Goal: Transaction & Acquisition: Register for event/course

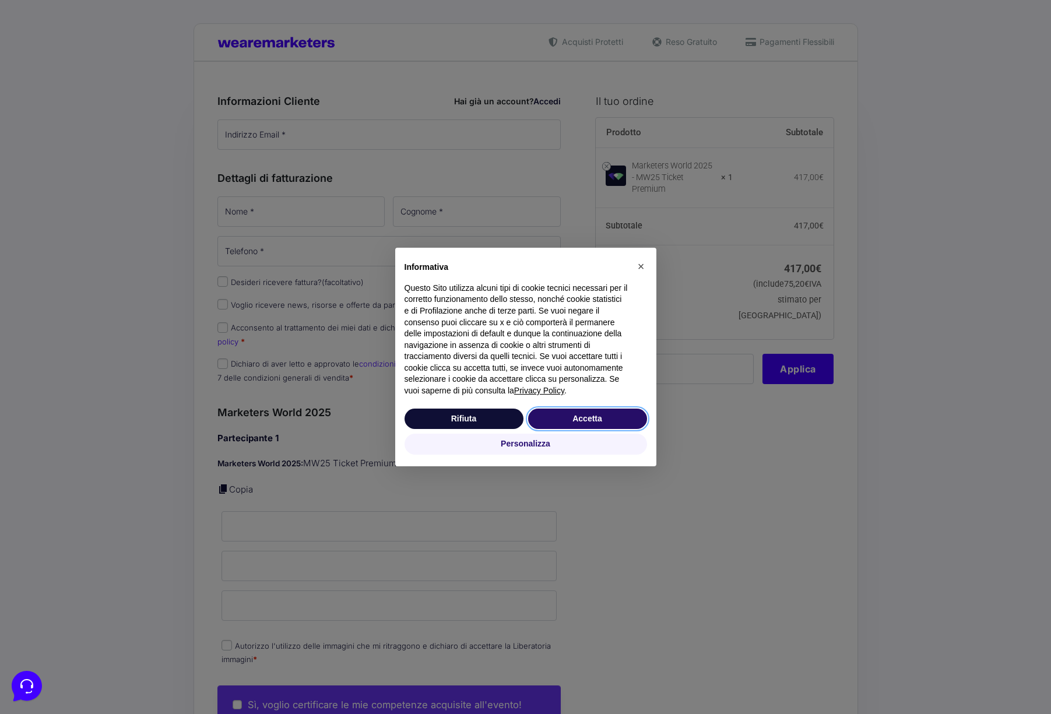
click at [599, 421] on button "Accetta" at bounding box center [587, 419] width 119 height 21
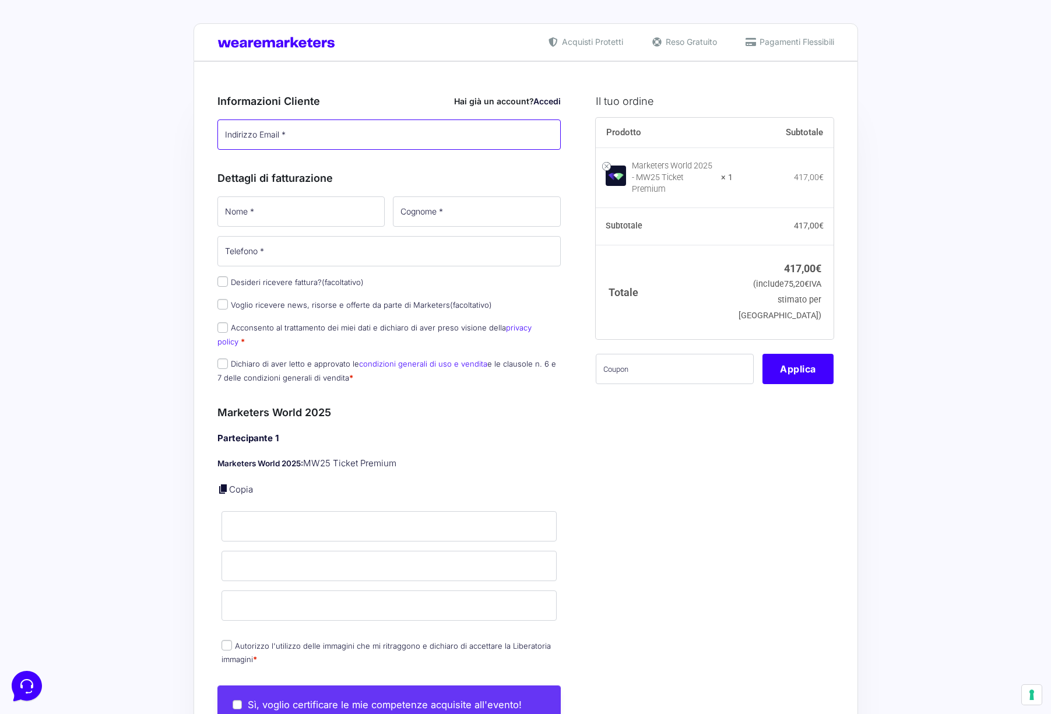
click at [359, 134] on input "Indirizzo Email *" at bounding box center [390, 135] width 344 height 30
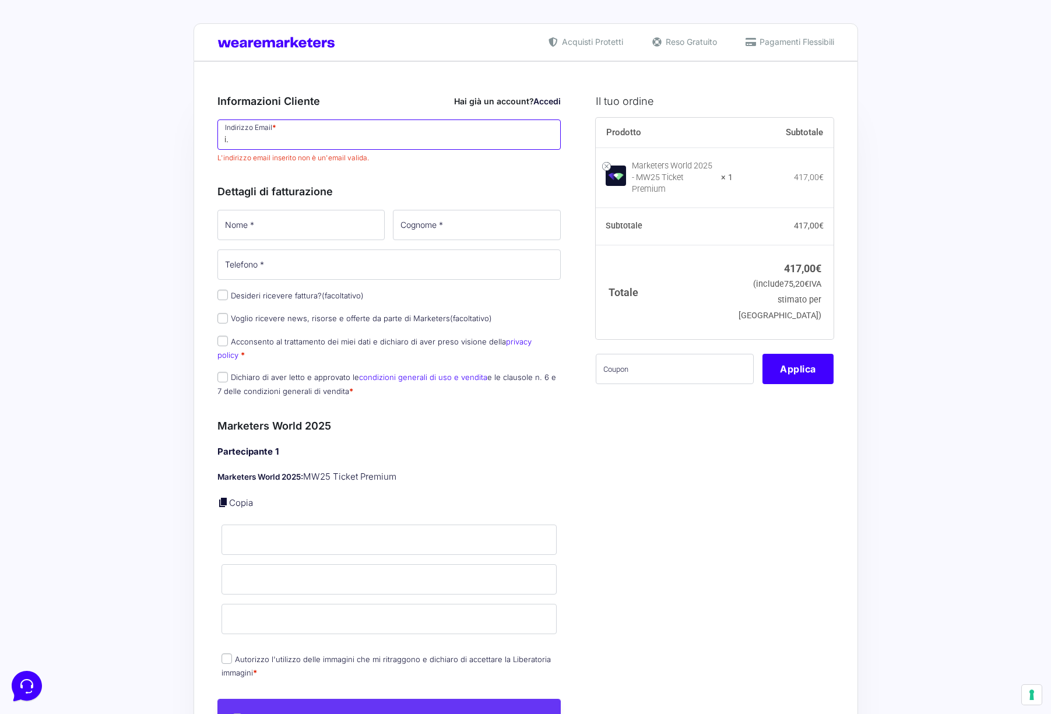
type input "i.c"
type input "[EMAIL_ADDRESS][DOMAIN_NAME]"
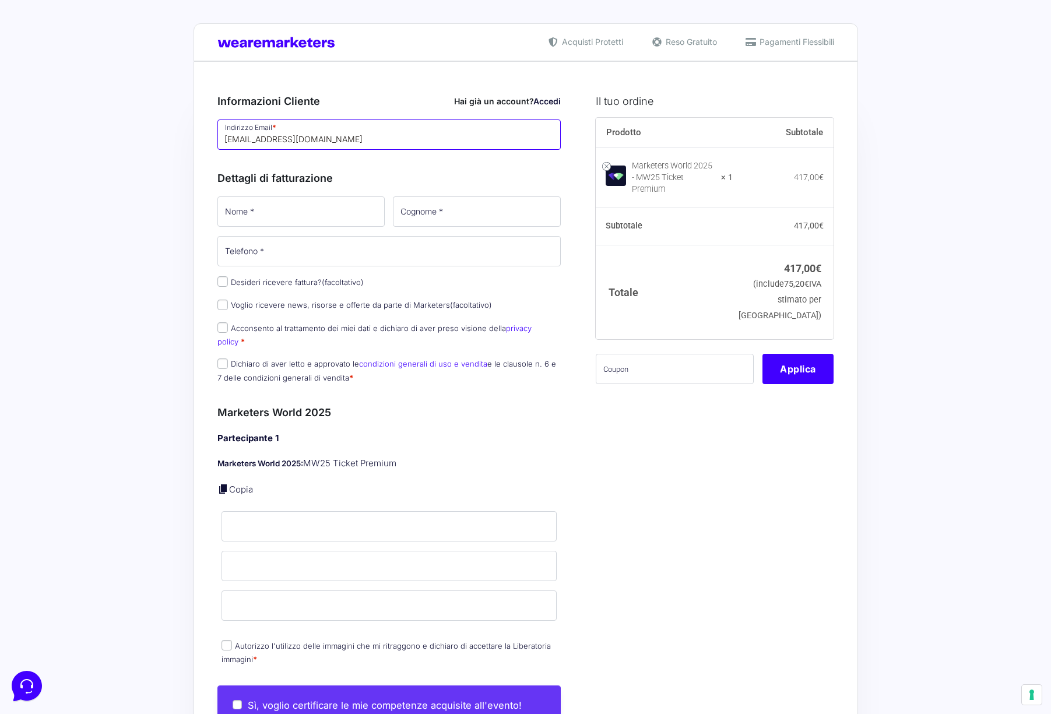
type input "[EMAIL_ADDRESS][DOMAIN_NAME]"
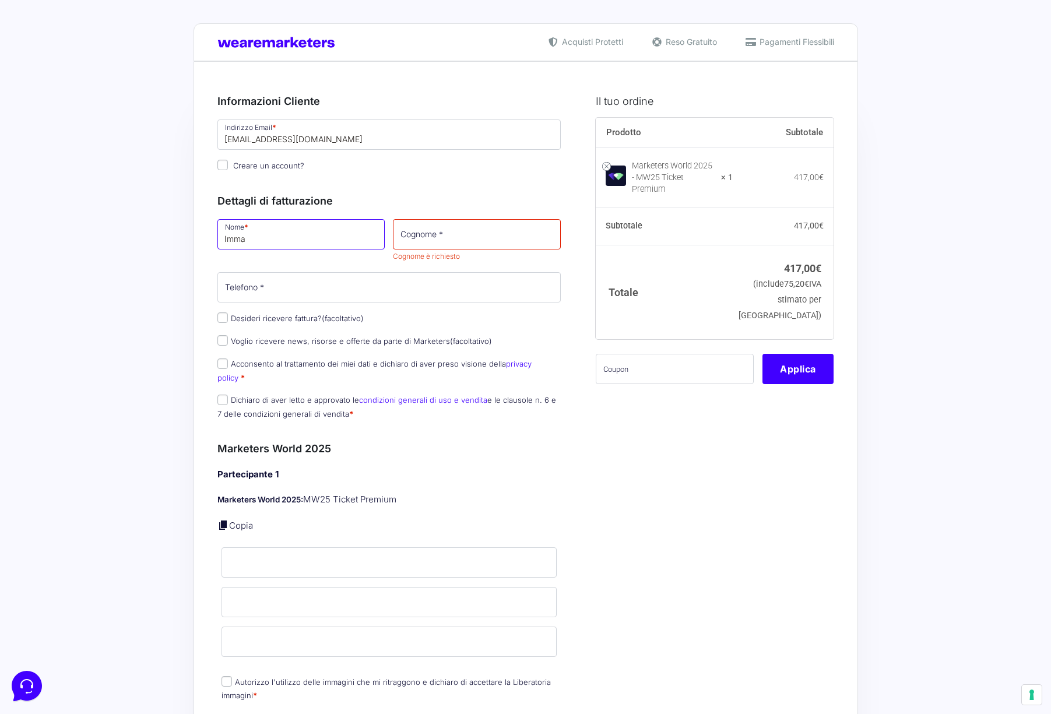
type input "Imma"
type input "Coccoli"
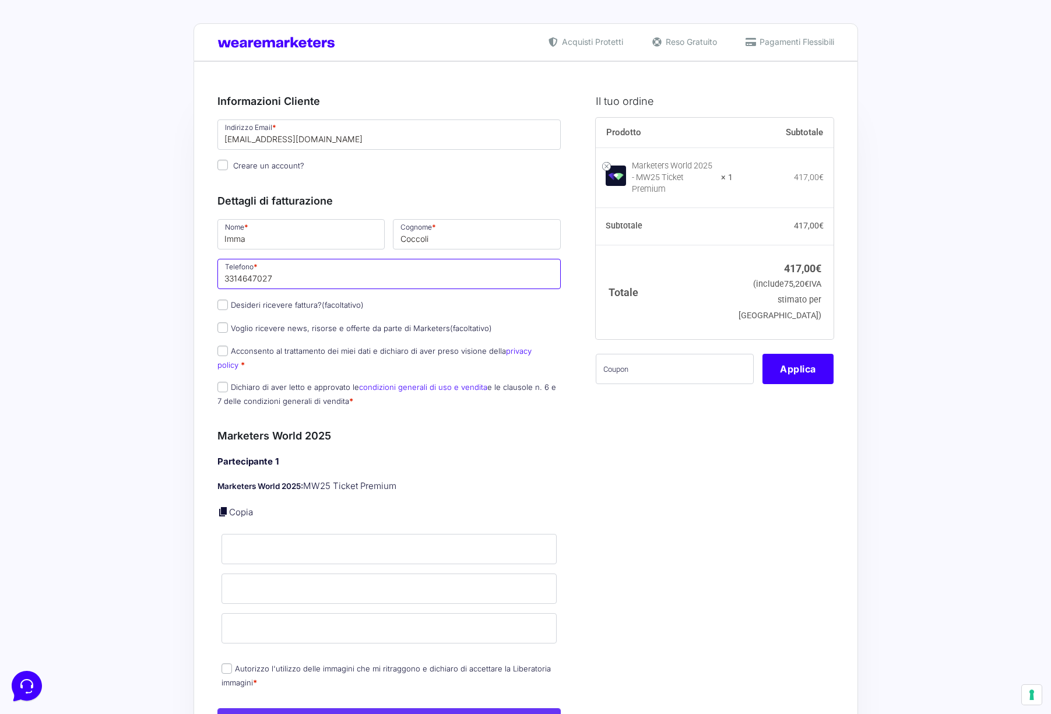
type input "3314647027"
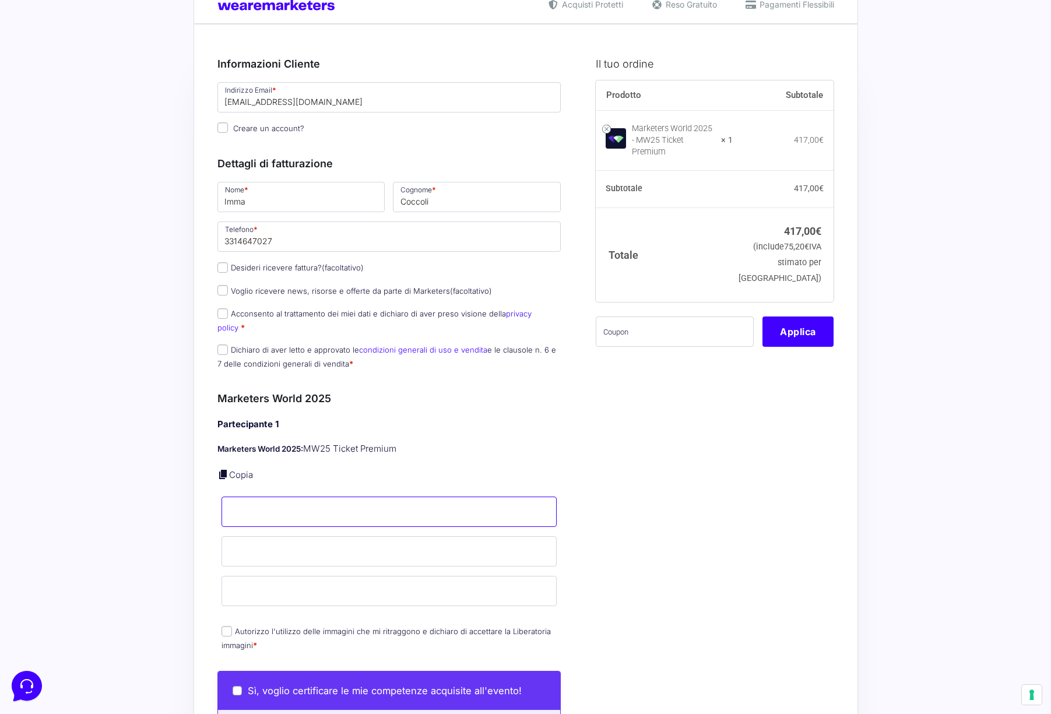
scroll to position [37, 0]
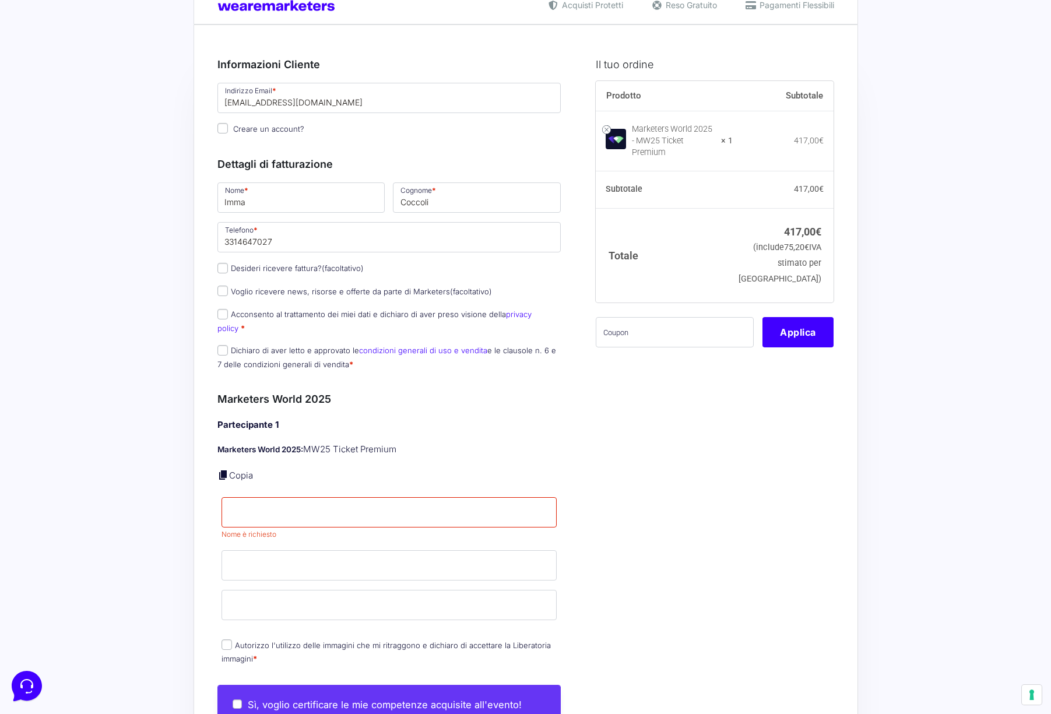
click at [225, 315] on input "Acconsento al trattamento dei miei dati e dichiaro di aver preso visione della …" at bounding box center [223, 314] width 10 height 10
checkbox input "true"
click at [225, 345] on input "Dichiaro di aver letto e approvato le condizioni generali di uso e vendita e le…" at bounding box center [223, 350] width 10 height 10
checkbox input "true"
click at [309, 498] on input "Nome *" at bounding box center [390, 512] width 336 height 30
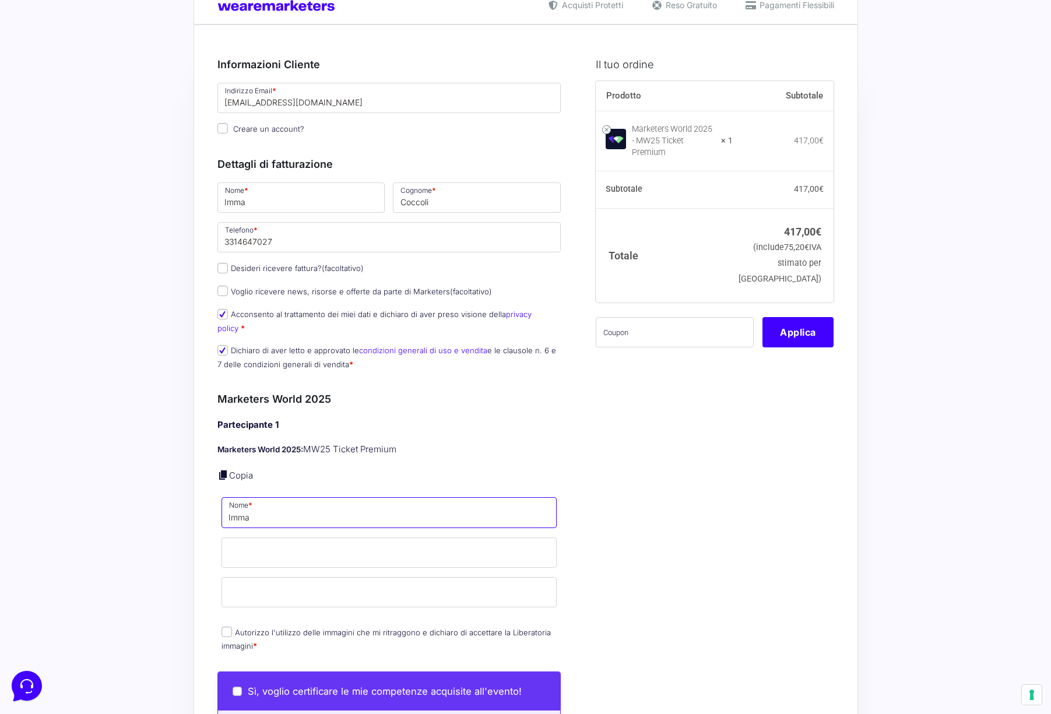
click at [343, 504] on input "Imma" at bounding box center [390, 512] width 336 height 30
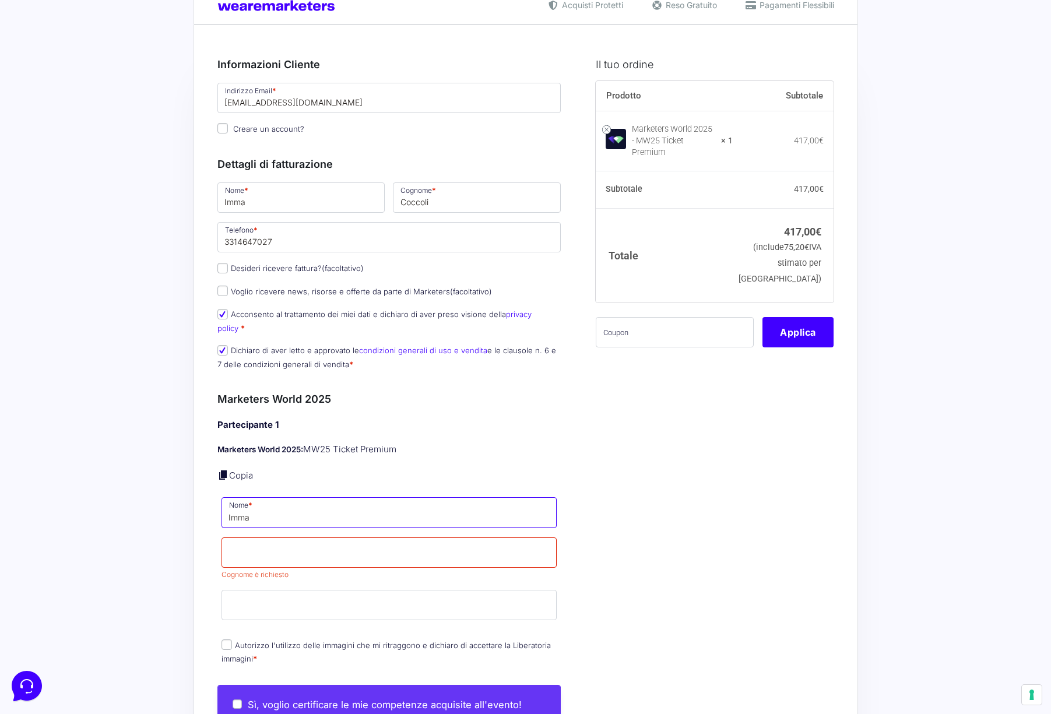
type input "Imma"
type input "Coccoli"
drag, startPoint x: 228, startPoint y: 618, endPoint x: 241, endPoint y: 615, distance: 13.6
click at [228, 618] on div "Partecipante 1 Marketers World 2025: MW25 Ticket Premium Copia Nome * Imma Cogn…" at bounding box center [390, 543] width 344 height 249
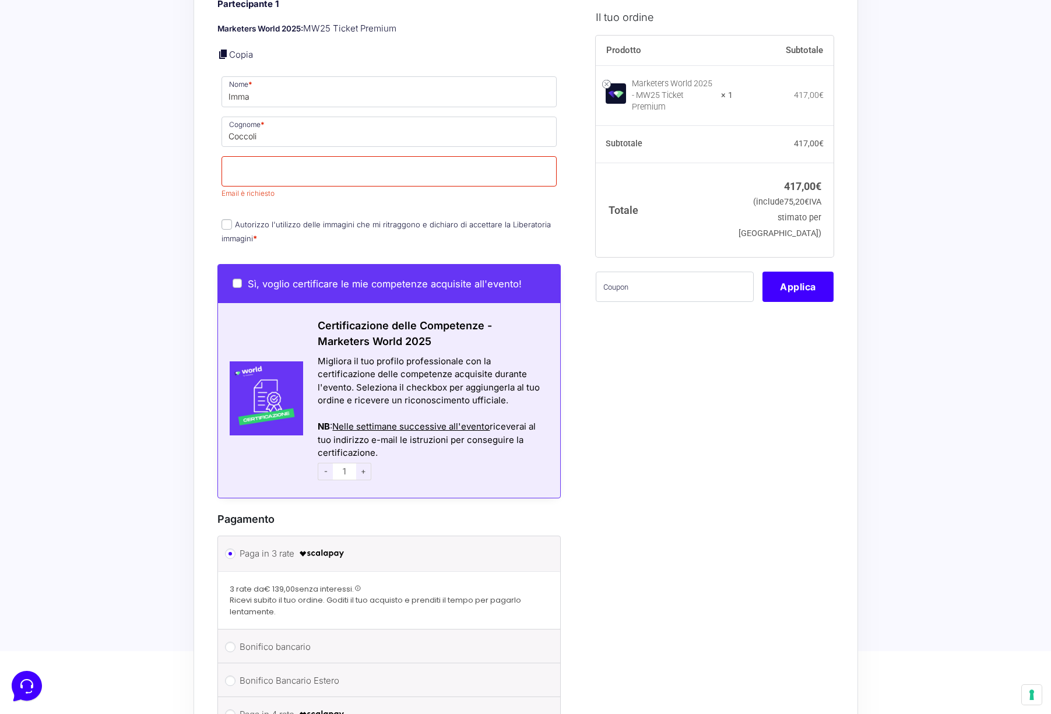
scroll to position [461, 0]
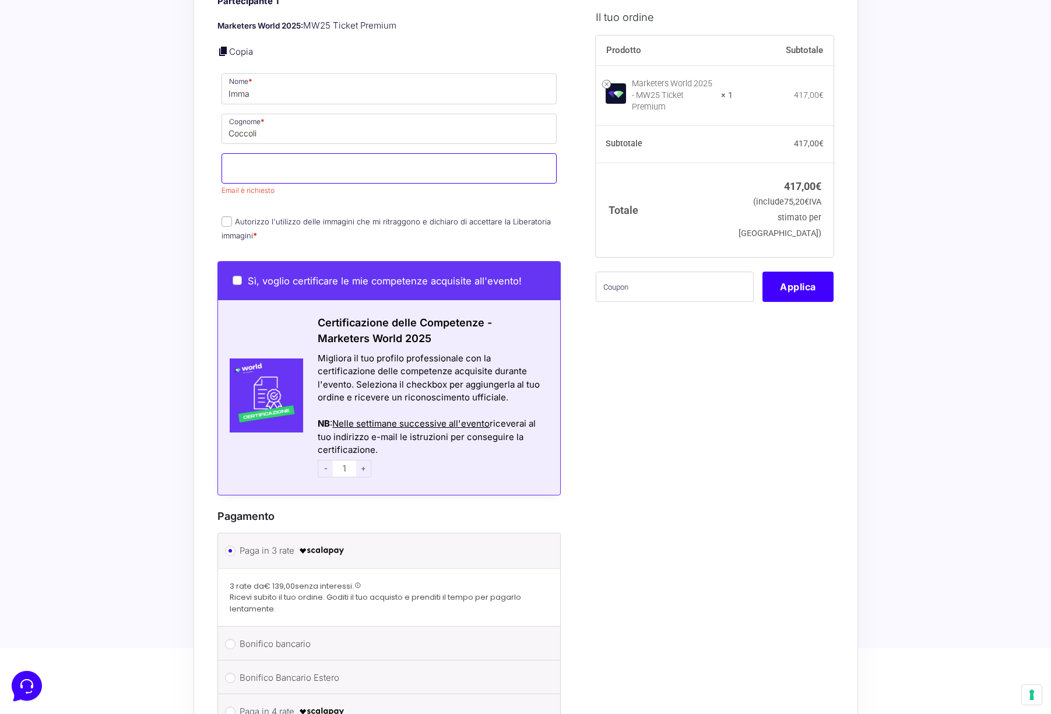
click at [265, 154] on input "Email *" at bounding box center [390, 168] width 336 height 30
type input "i.c"
type input "[EMAIL_ADDRESS][DOMAIN_NAME]"
click at [225, 217] on label "Autorizzo l'utilizzo delle immagini che mi ritraggono e dichiaro di accettare l…" at bounding box center [386, 228] width 329 height 23
click at [225, 216] on input "Autorizzo l'utilizzo delle immagini che mi ritraggono e dichiaro di accettare l…" at bounding box center [227, 221] width 10 height 10
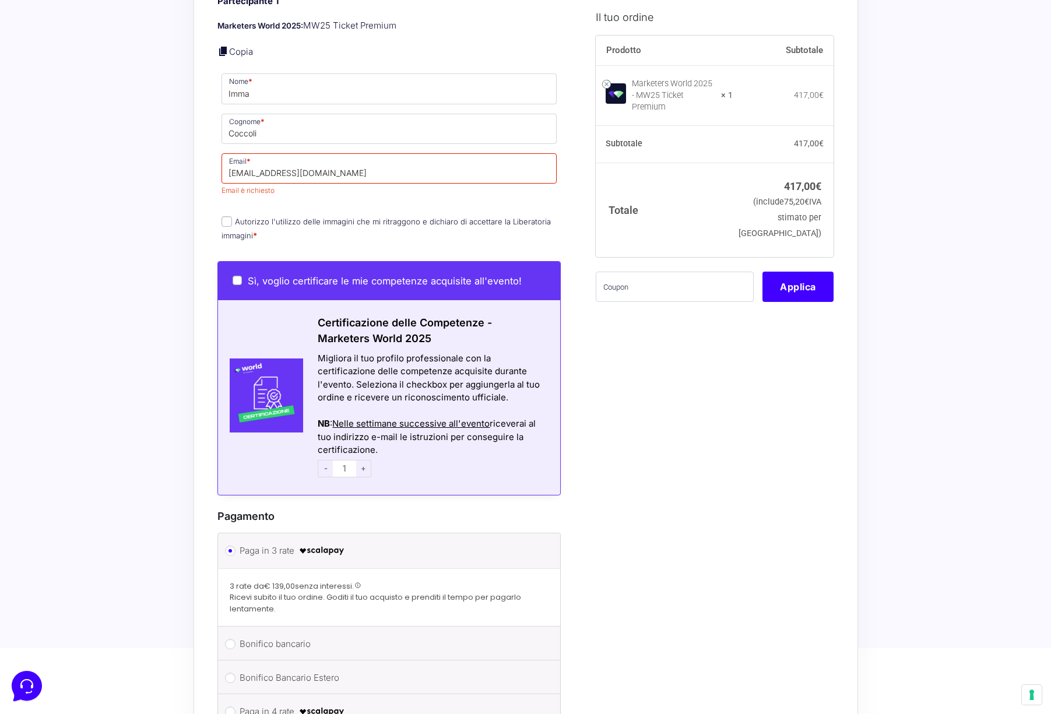
checkbox input "true"
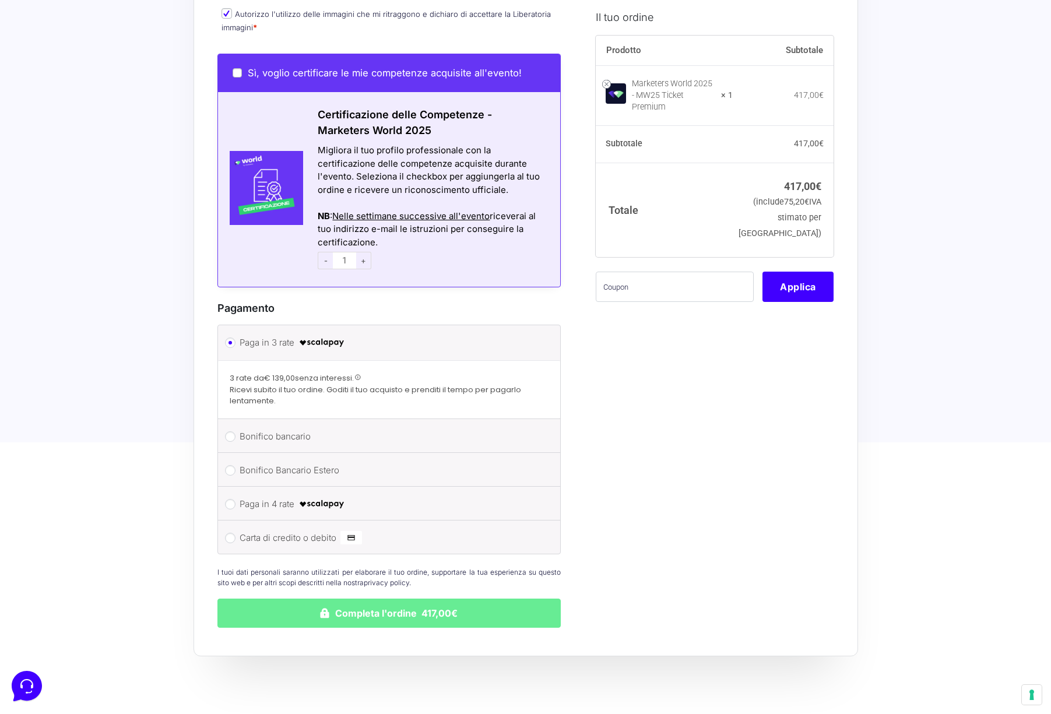
scroll to position [652, 0]
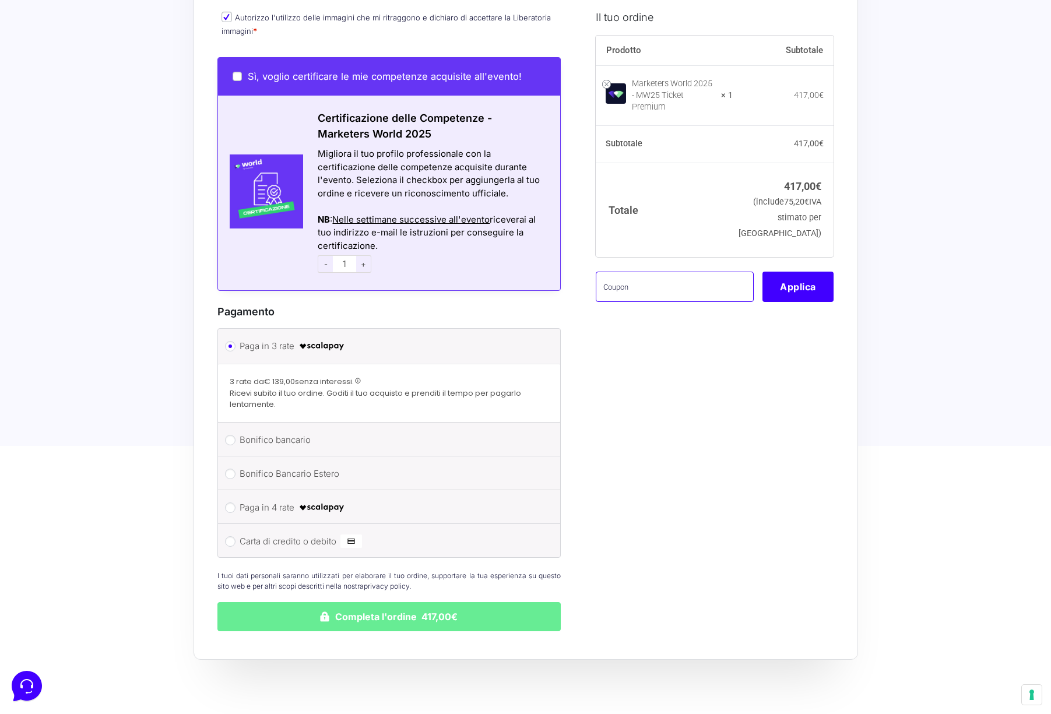
click at [641, 277] on input "text" at bounding box center [675, 286] width 158 height 30
paste input "MRK100OFFMWTEST"
type input "MRK100OFFMWTEST"
click at [798, 286] on button "Applica" at bounding box center [798, 286] width 71 height 30
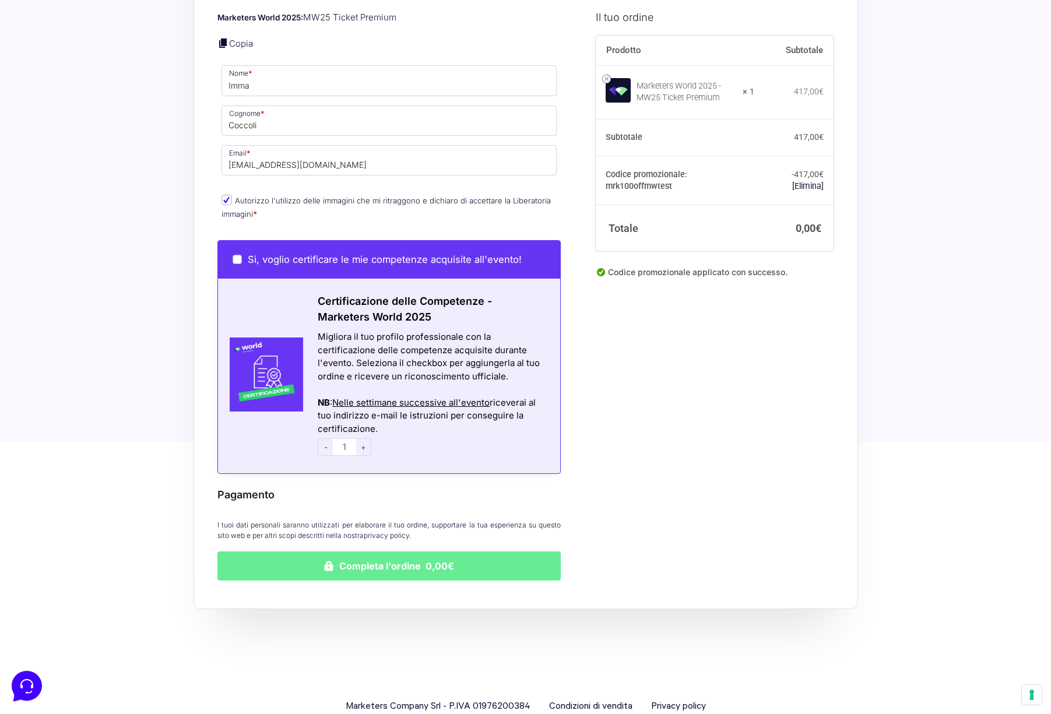
scroll to position [465, 0]
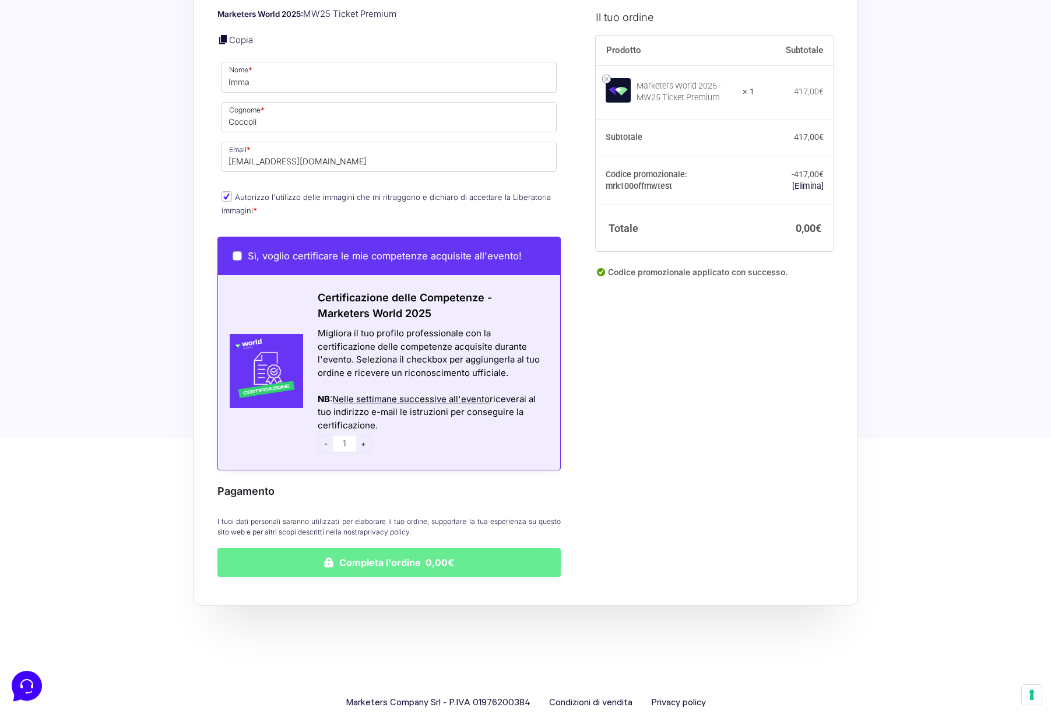
click at [411, 559] on div "Riepilogo Ordine 0,00 € Prodotto Subtotale Marketers World 2025 - MW25 Ticket P…" at bounding box center [526, 98] width 665 height 1018
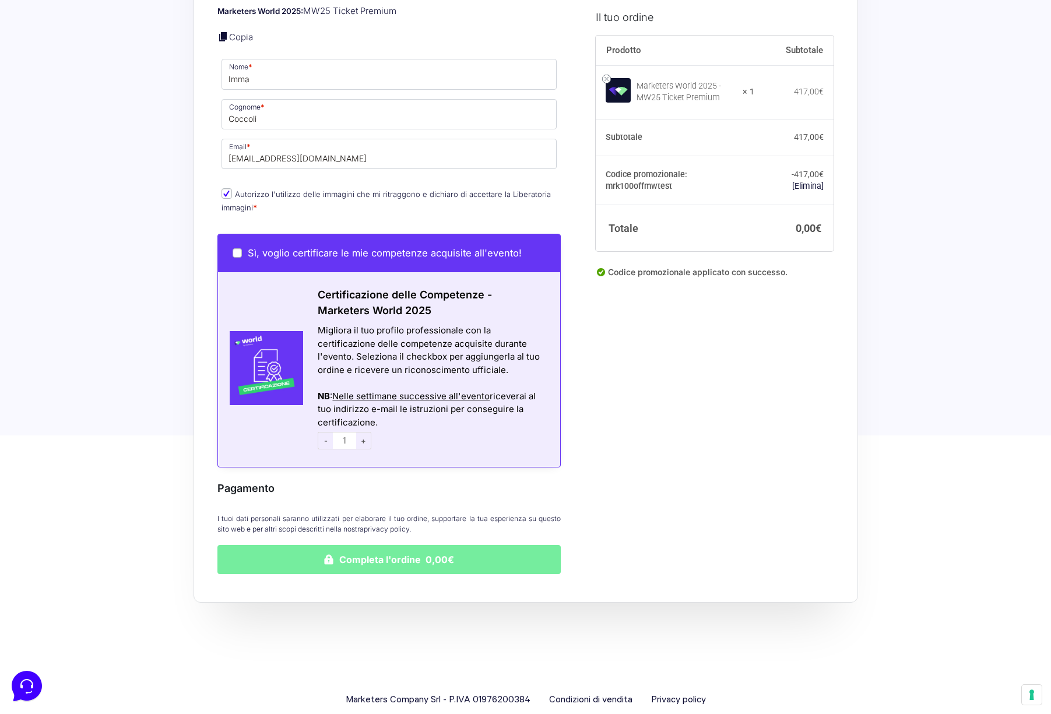
click at [415, 545] on button "Completa l'ordine 0,00€" at bounding box center [390, 559] width 344 height 29
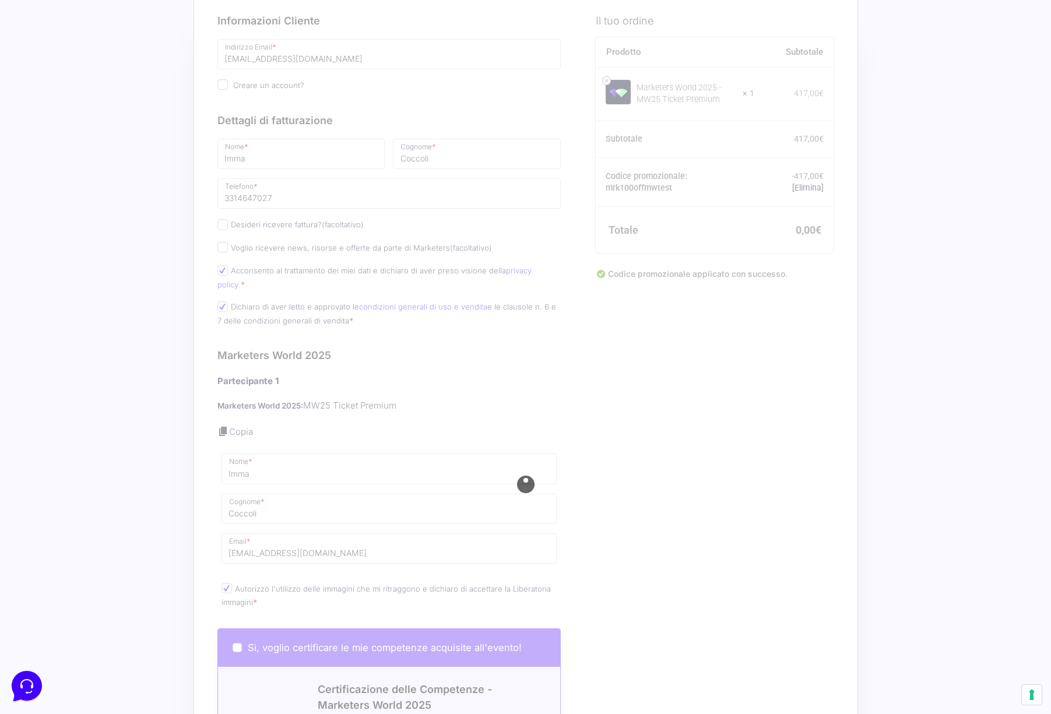
scroll to position [80, 0]
